Goal: Use online tool/utility: Utilize a website feature to perform a specific function

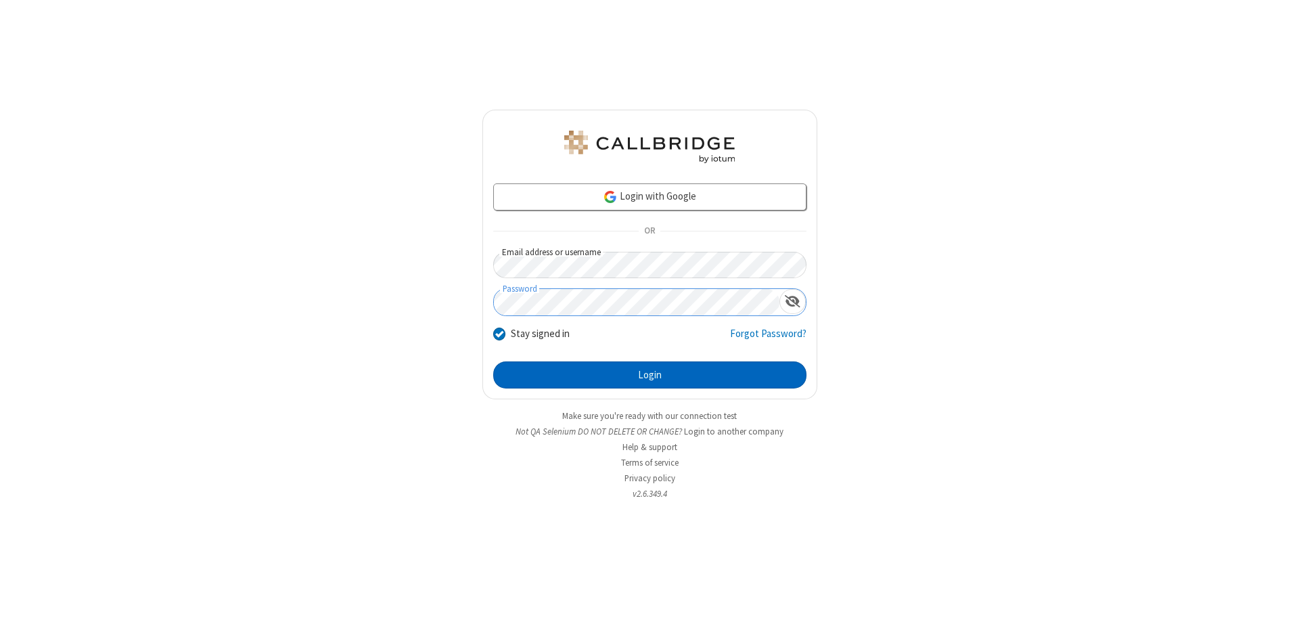
click at [650, 375] on button "Login" at bounding box center [649, 374] width 313 height 27
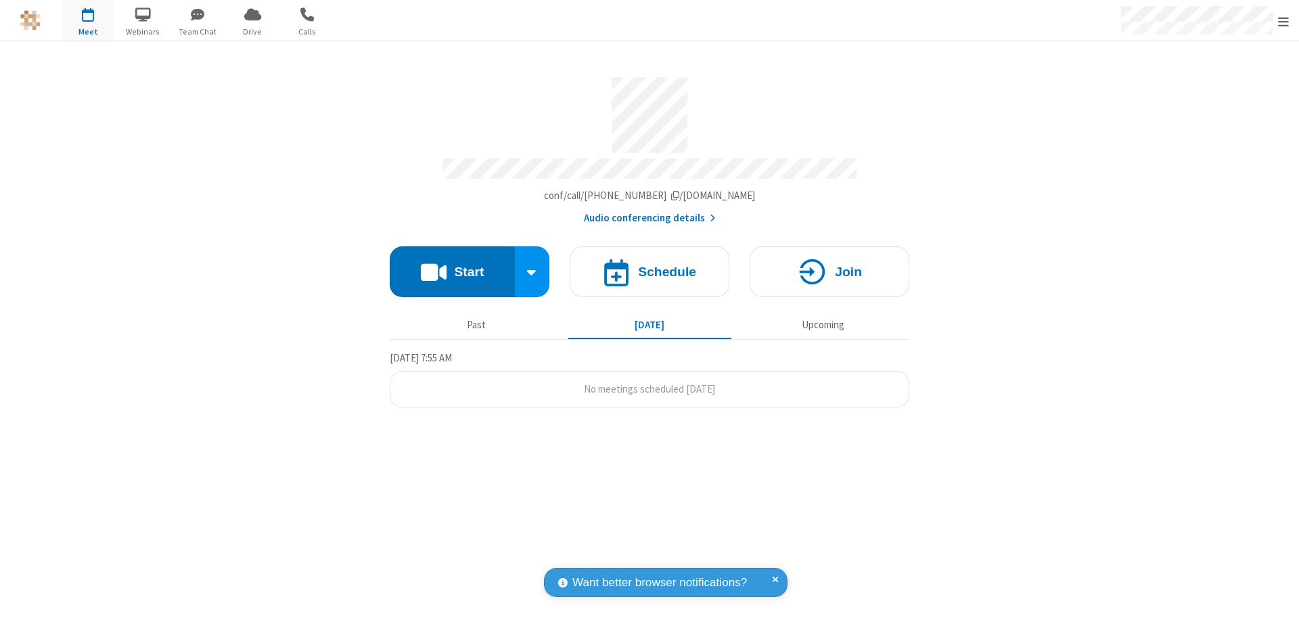
click at [452, 265] on button "Start" at bounding box center [452, 271] width 125 height 51
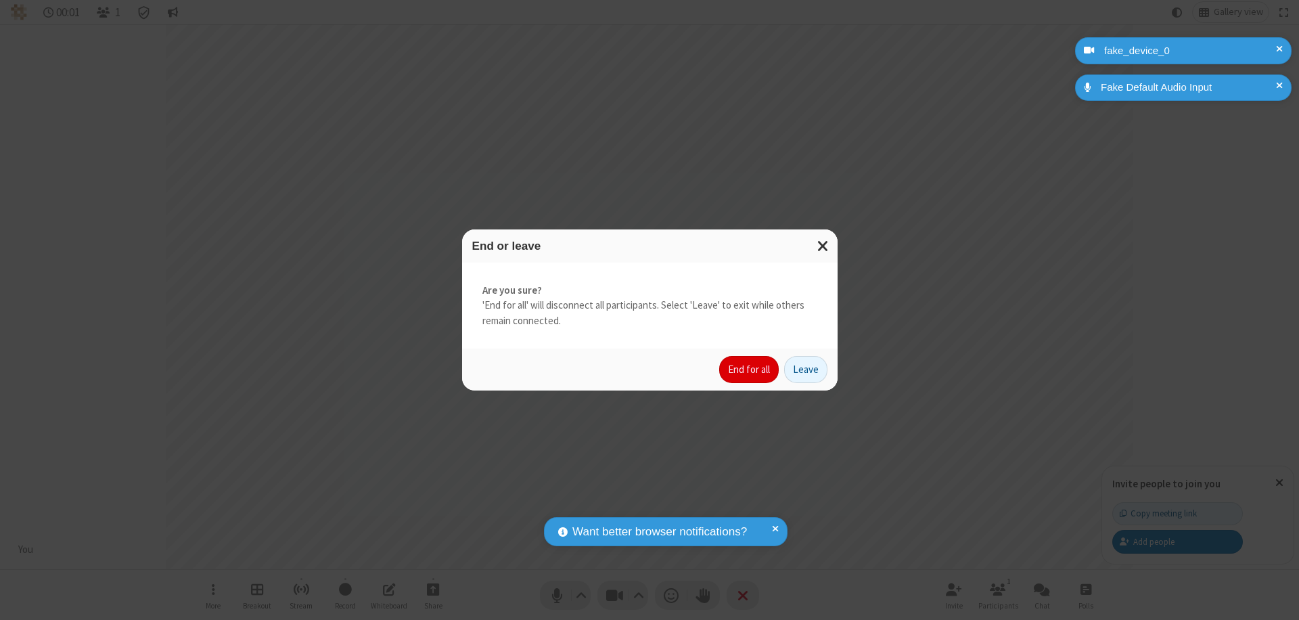
click at [750, 370] on button "End for all" at bounding box center [749, 369] width 60 height 27
